Goal: Transaction & Acquisition: Purchase product/service

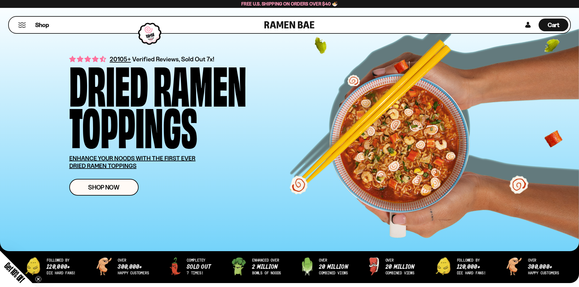
click at [104, 265] on div "over 20 million combined views followed by 120,000+ die hard fans! over 300,000…" at bounding box center [289, 271] width 579 height 43
click at [115, 183] on link "Shop Now" at bounding box center [103, 187] width 69 height 17
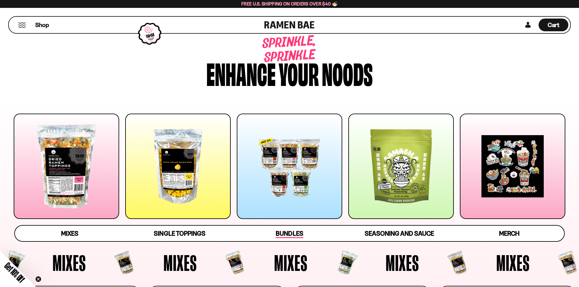
click at [292, 235] on span "Bundles" at bounding box center [289, 234] width 27 height 9
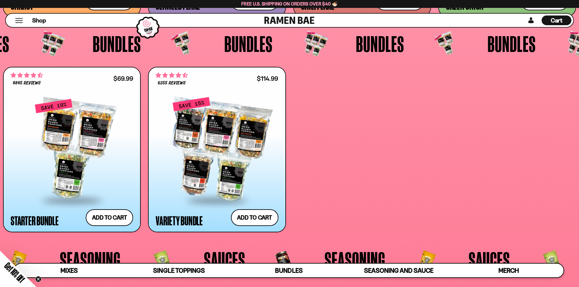
scroll to position [1486, 0]
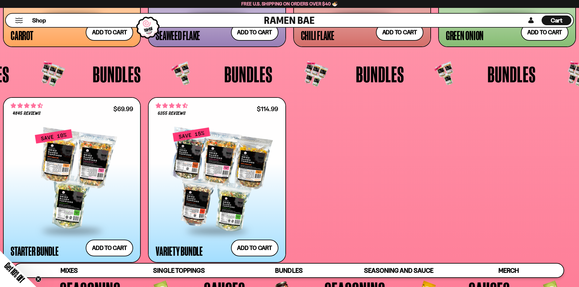
drag, startPoint x: 333, startPoint y: 217, endPoint x: 144, endPoint y: 108, distance: 218.3
click at [144, 108] on div "4845 reviews $69.99 Starter Bundle Add to cart Add — Regular price $69.99 Regul…" at bounding box center [289, 180] width 573 height 166
click at [105, 75] on span "Bundles" at bounding box center [117, 74] width 48 height 22
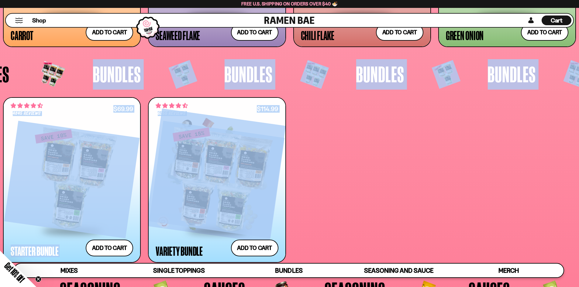
drag, startPoint x: 105, startPoint y: 75, endPoint x: 232, endPoint y: 200, distance: 177.7
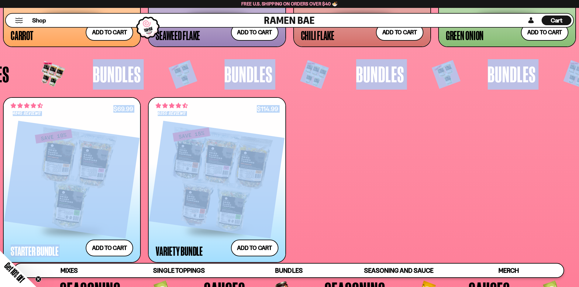
click at [359, 133] on div "4845 reviews $69.99 Starter Bundle Add to cart Add — Regular price $69.99 Regul…" at bounding box center [289, 180] width 573 height 166
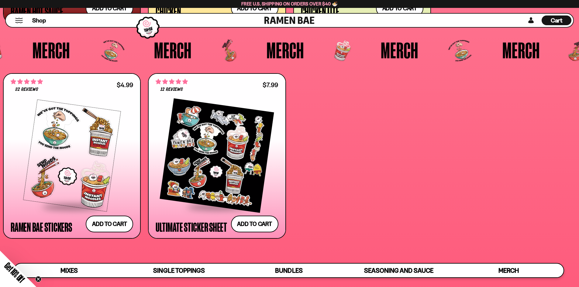
scroll to position [0, 0]
